Goal: Information Seeking & Learning: Learn about a topic

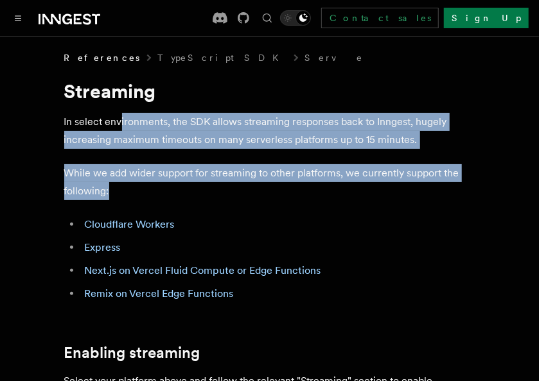
drag, startPoint x: 137, startPoint y: 127, endPoint x: 252, endPoint y: 189, distance: 129.9
click at [252, 189] on p "While we add wider support for streaming to other platforms, we currently suppo…" at bounding box center [269, 182] width 411 height 36
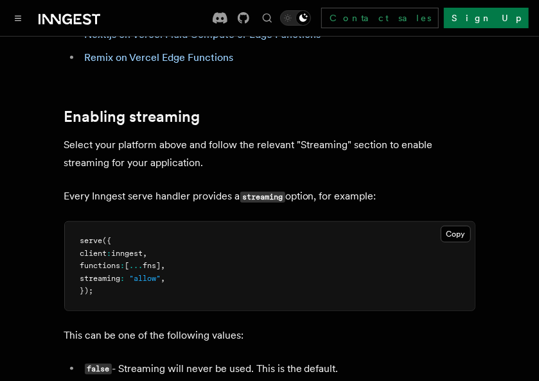
scroll to position [241, 0]
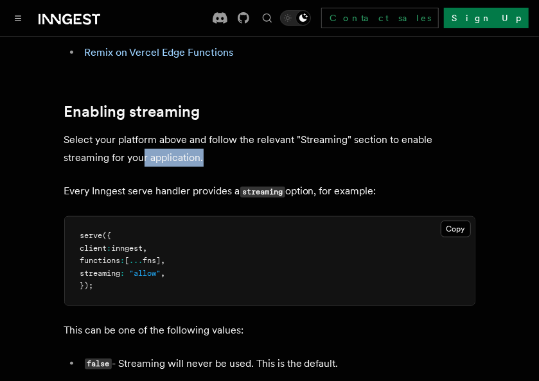
drag, startPoint x: 141, startPoint y: 153, endPoint x: 241, endPoint y: 150, distance: 100.2
click at [241, 150] on p "Select your platform above and follow the relevant "Streaming" section to enabl…" at bounding box center [269, 149] width 411 height 36
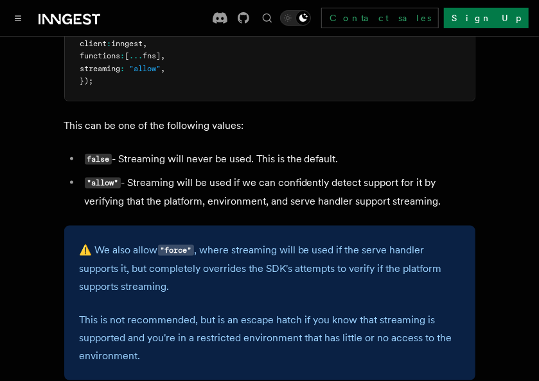
scroll to position [459, 0]
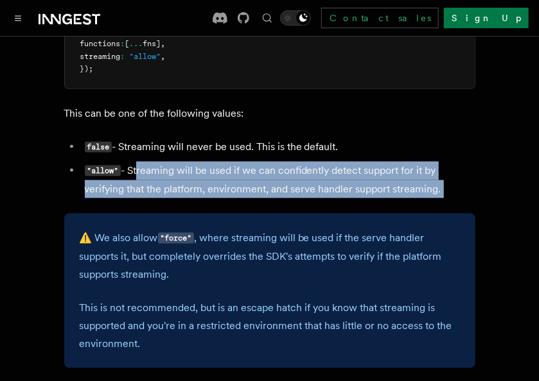
drag, startPoint x: 134, startPoint y: 176, endPoint x: 231, endPoint y: 204, distance: 100.8
click at [231, 204] on article "References TypeScript SDK Serve Streaming In select environments, the SDK allow…" at bounding box center [269, 108] width 508 height 1031
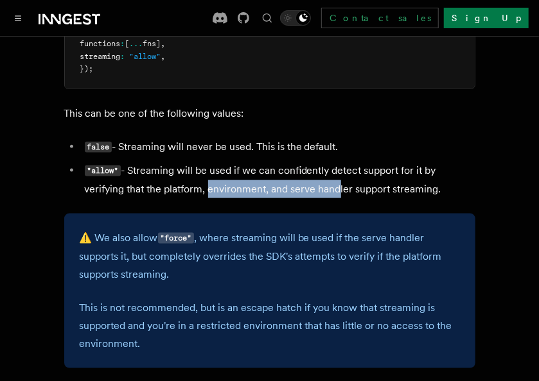
drag, startPoint x: 208, startPoint y: 192, endPoint x: 329, endPoint y: 193, distance: 121.4
click at [332, 192] on li ""allow" - Streaming will be used if we can confidently detect support for it by…" at bounding box center [278, 180] width 394 height 37
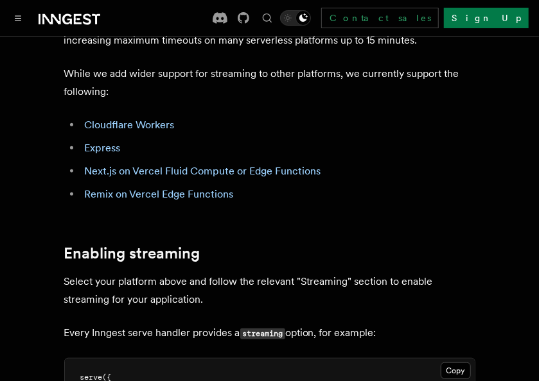
scroll to position [0, 0]
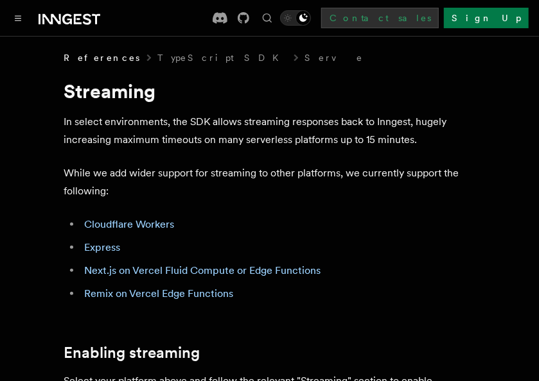
click at [439, 17] on link "Contact sales" at bounding box center [380, 18] width 118 height 21
click at [274, 19] on icon "Find something..." at bounding box center [267, 18] width 13 height 13
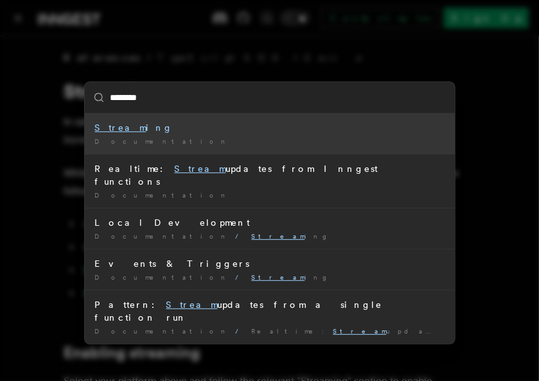
type input "*********"
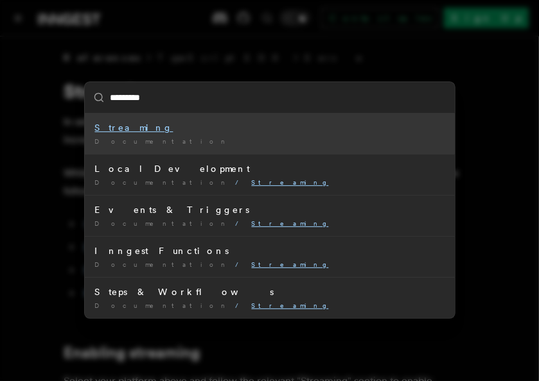
click at [203, 128] on div "Streaming" at bounding box center [269, 127] width 349 height 13
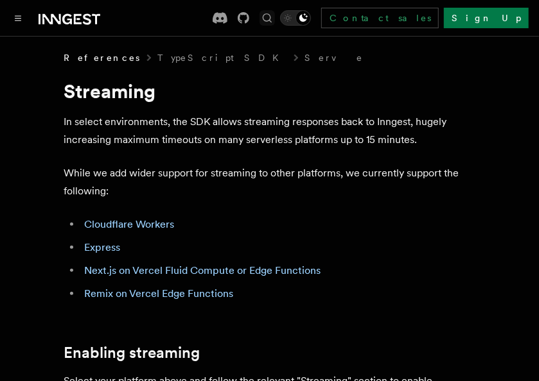
click at [274, 19] on icon "Find something..." at bounding box center [267, 18] width 13 height 13
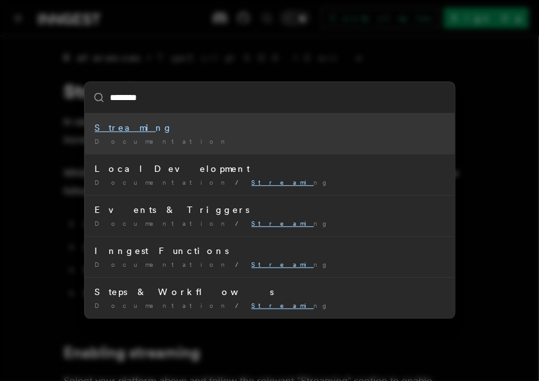
type input "*********"
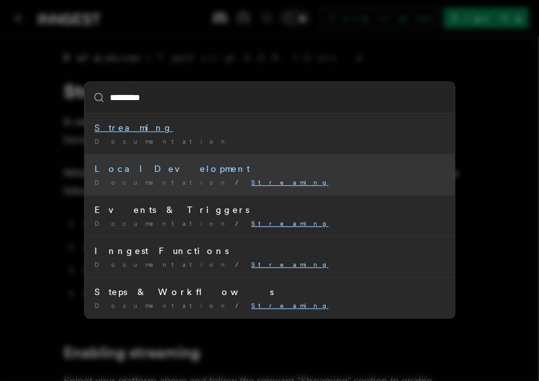
click at [229, 177] on li "Local Development Documentation / Streaming /" at bounding box center [270, 174] width 370 height 41
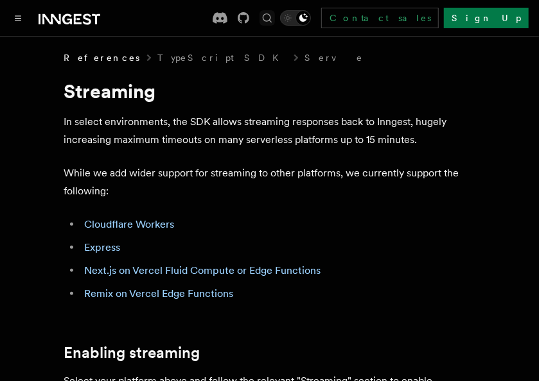
click at [274, 19] on icon "Find something..." at bounding box center [267, 18] width 13 height 13
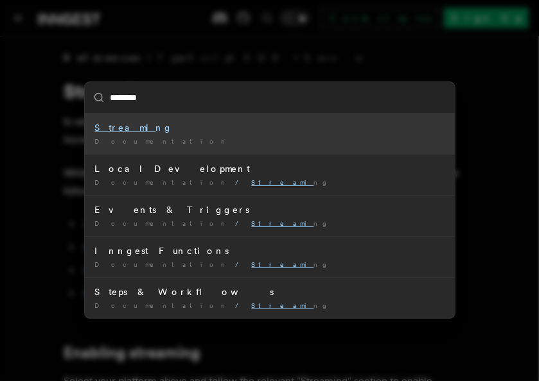
type input "*********"
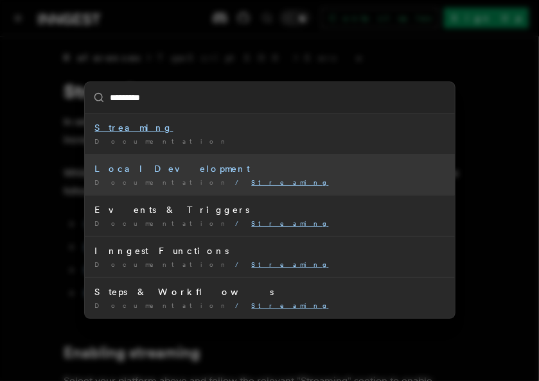
click at [166, 171] on div "Local Development" at bounding box center [269, 168] width 349 height 13
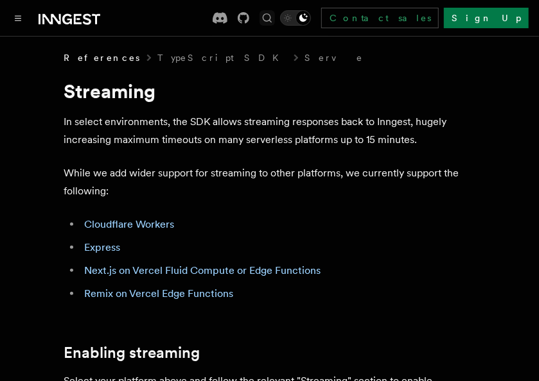
click at [274, 19] on icon "Find something..." at bounding box center [267, 18] width 13 height 13
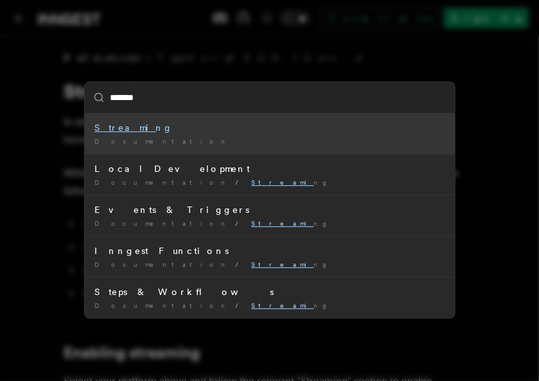
type input "********"
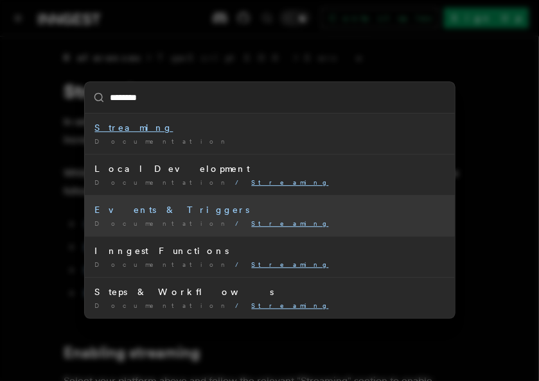
click at [145, 211] on div "Events & Triggers" at bounding box center [269, 210] width 349 height 13
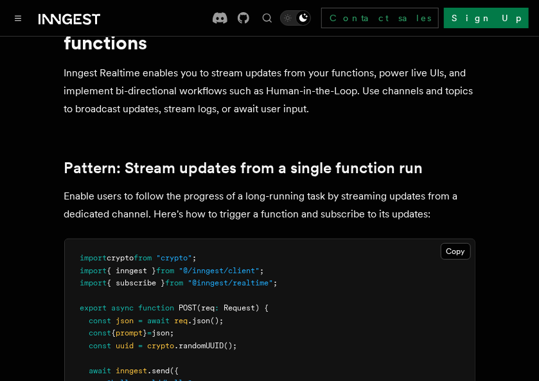
scroll to position [60, 0]
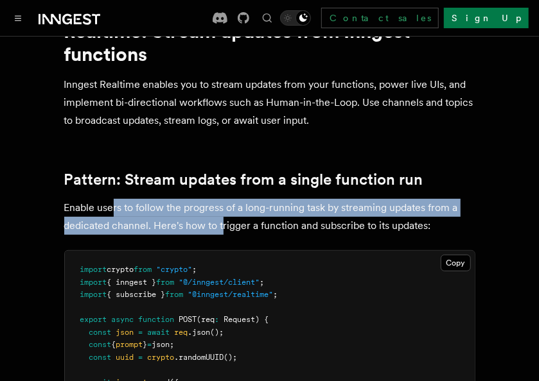
drag, startPoint x: 113, startPoint y: 204, endPoint x: 220, endPoint y: 225, distance: 108.7
click at [220, 225] on p "Enable users to follow the progress of a long-running task by streaming updates…" at bounding box center [269, 217] width 411 height 36
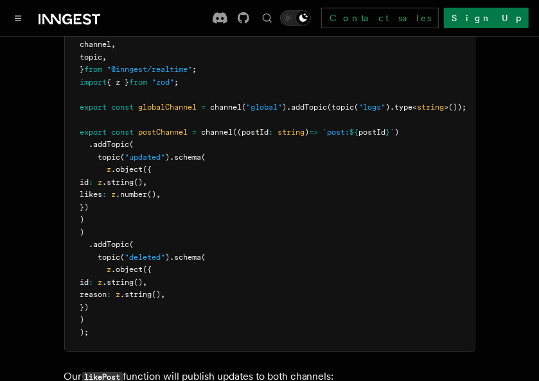
scroll to position [1330, 0]
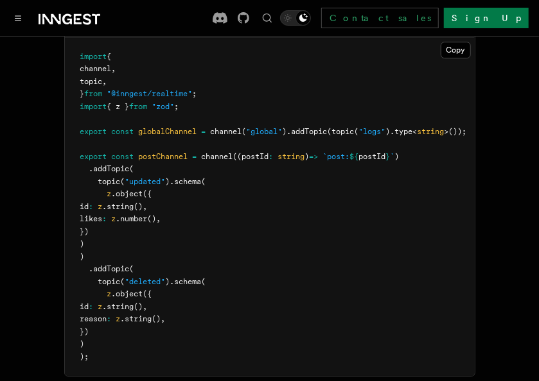
drag, startPoint x: 108, startPoint y: 134, endPoint x: 162, endPoint y: 206, distance: 89.9
click at [162, 206] on pre "import { channel , topic , } from "@inngest/realtime" ; import { z } from "zod"…" at bounding box center [270, 207] width 410 height 339
click at [161, 225] on pre "import { channel , topic , } from "@inngest/realtime" ; import { z } from "zod"…" at bounding box center [270, 207] width 410 height 339
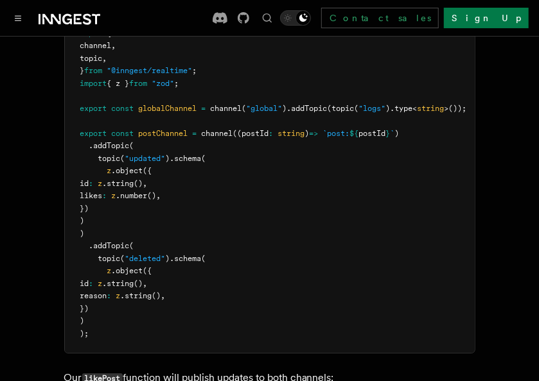
scroll to position [1145, 0]
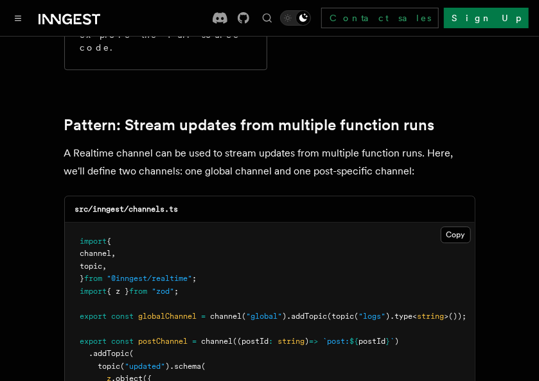
click at [26, 23] on div at bounding box center [55, 18] width 90 height 18
click at [19, 19] on icon "Toggle navigation" at bounding box center [18, 18] width 6 height 6
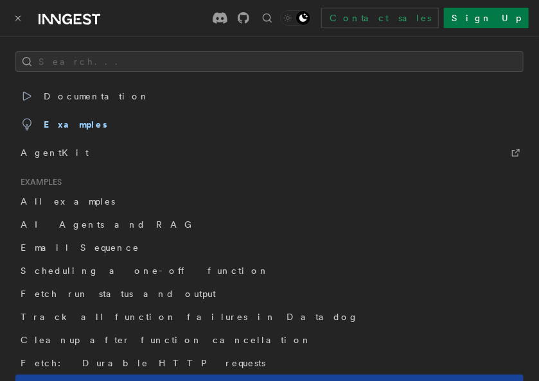
scroll to position [88, 0]
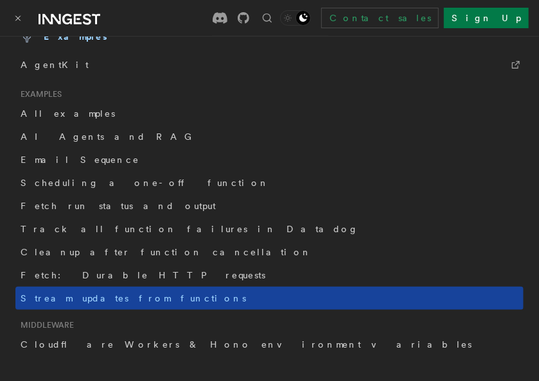
click at [102, 299] on span "Stream updates from functions" at bounding box center [133, 299] width 225 height 10
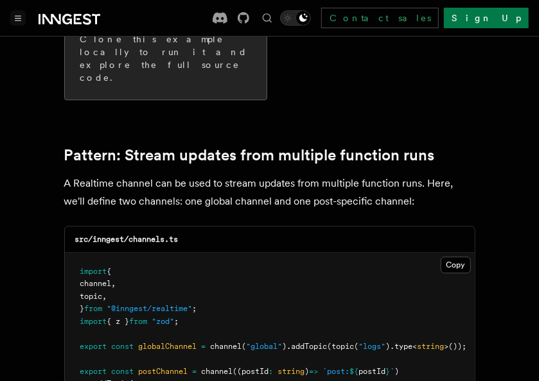
scroll to position [847, 0]
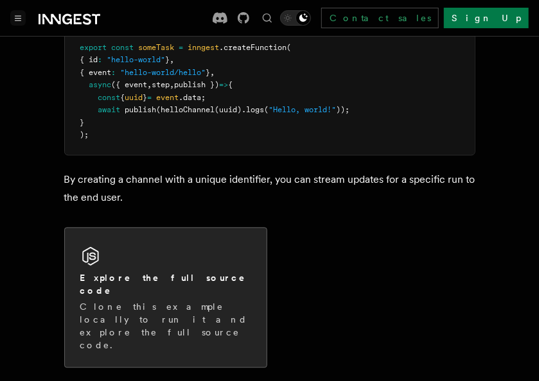
click at [171, 301] on p "Clone this example locally to run it and explore the full source code." at bounding box center [165, 326] width 171 height 51
